Goal: Information Seeking & Learning: Check status

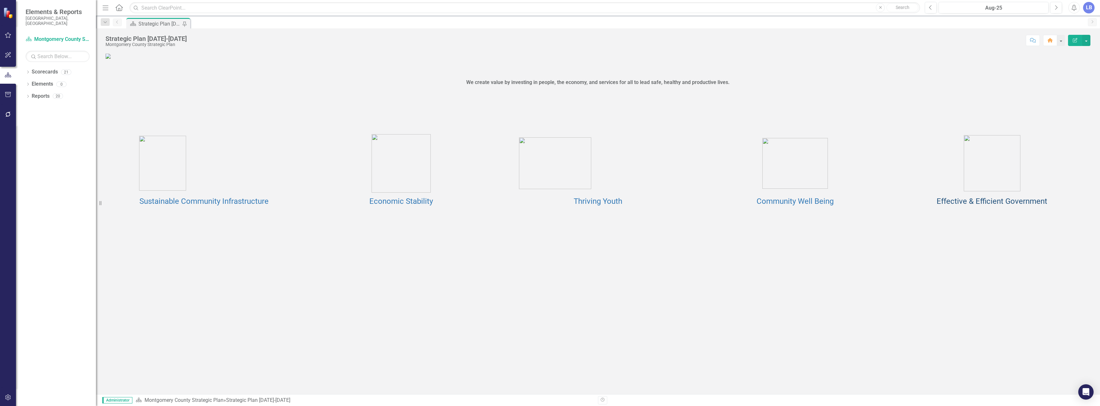
click at [1009, 206] on link "Effective & Efficient Government" at bounding box center [992, 201] width 111 height 9
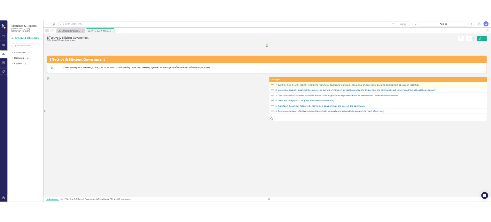
scroll to position [112, 0]
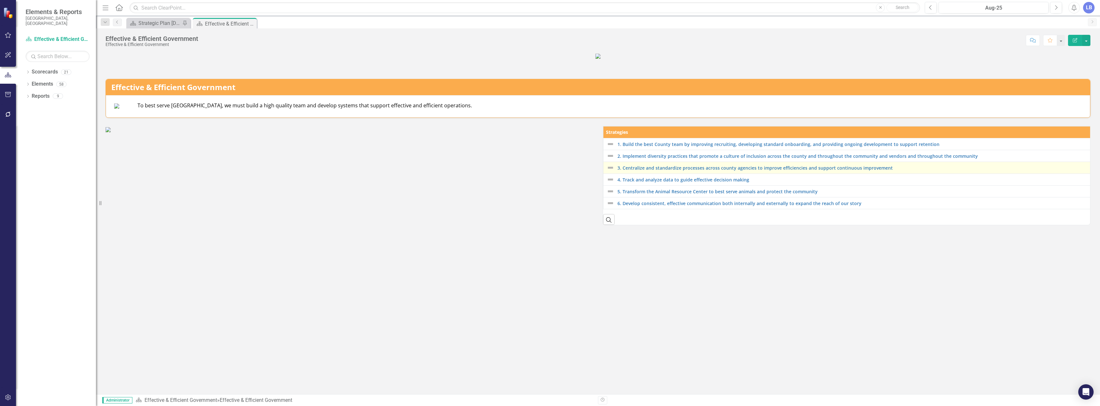
click at [650, 172] on div "3. Centralize and standardize processes across county agencies to improve effic…" at bounding box center [848, 168] width 482 height 8
click at [650, 170] on link "3. Centralize and standardize processes across county agencies to improve effic…" at bounding box center [852, 168] width 471 height 5
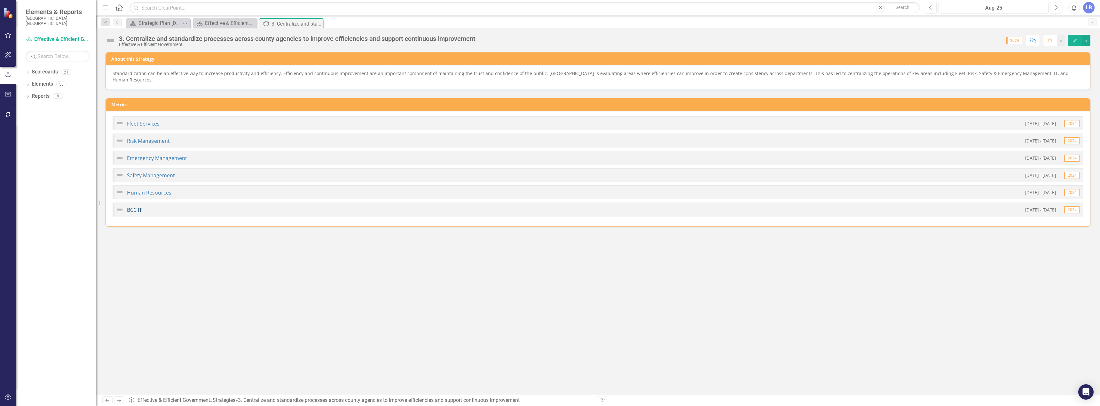
click at [133, 207] on link "BCC IT" at bounding box center [134, 210] width 15 height 7
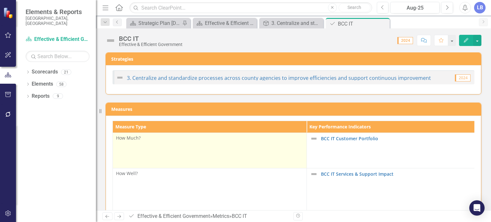
scroll to position [73, 0]
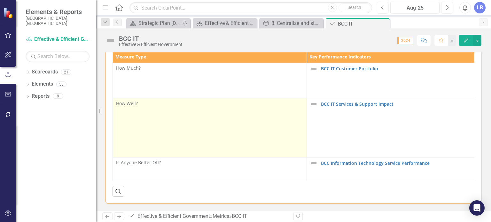
click at [131, 100] on span "How Well?" at bounding box center [127, 103] width 22 height 6
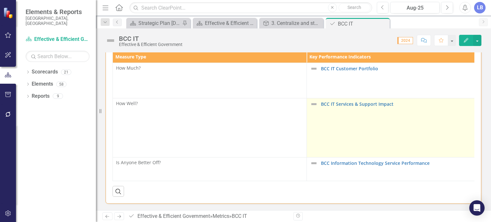
click at [377, 98] on td "BCC IT Services & Support Impact Link Map View Link Map Edit Edit Key Performan…" at bounding box center [404, 127] width 194 height 59
click at [376, 102] on link "BCC IT Services & Support Impact" at bounding box center [409, 104] width 177 height 5
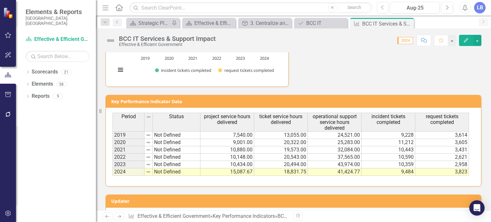
scroll to position [288, 0]
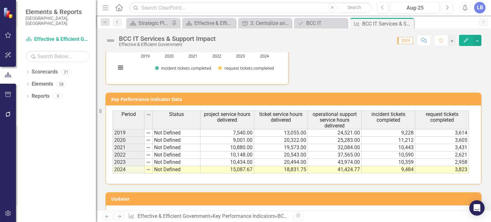
click at [482, 8] on div "LB" at bounding box center [480, 8] width 12 height 12
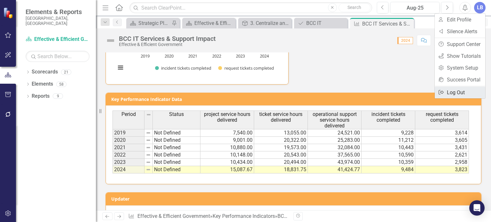
click at [445, 93] on link "Logout Log Out" at bounding box center [460, 93] width 51 height 12
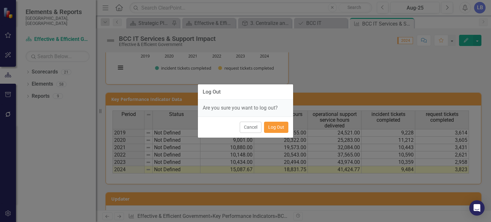
click at [277, 127] on button "Log Out" at bounding box center [276, 127] width 24 height 11
